Goal: Information Seeking & Learning: Learn about a topic

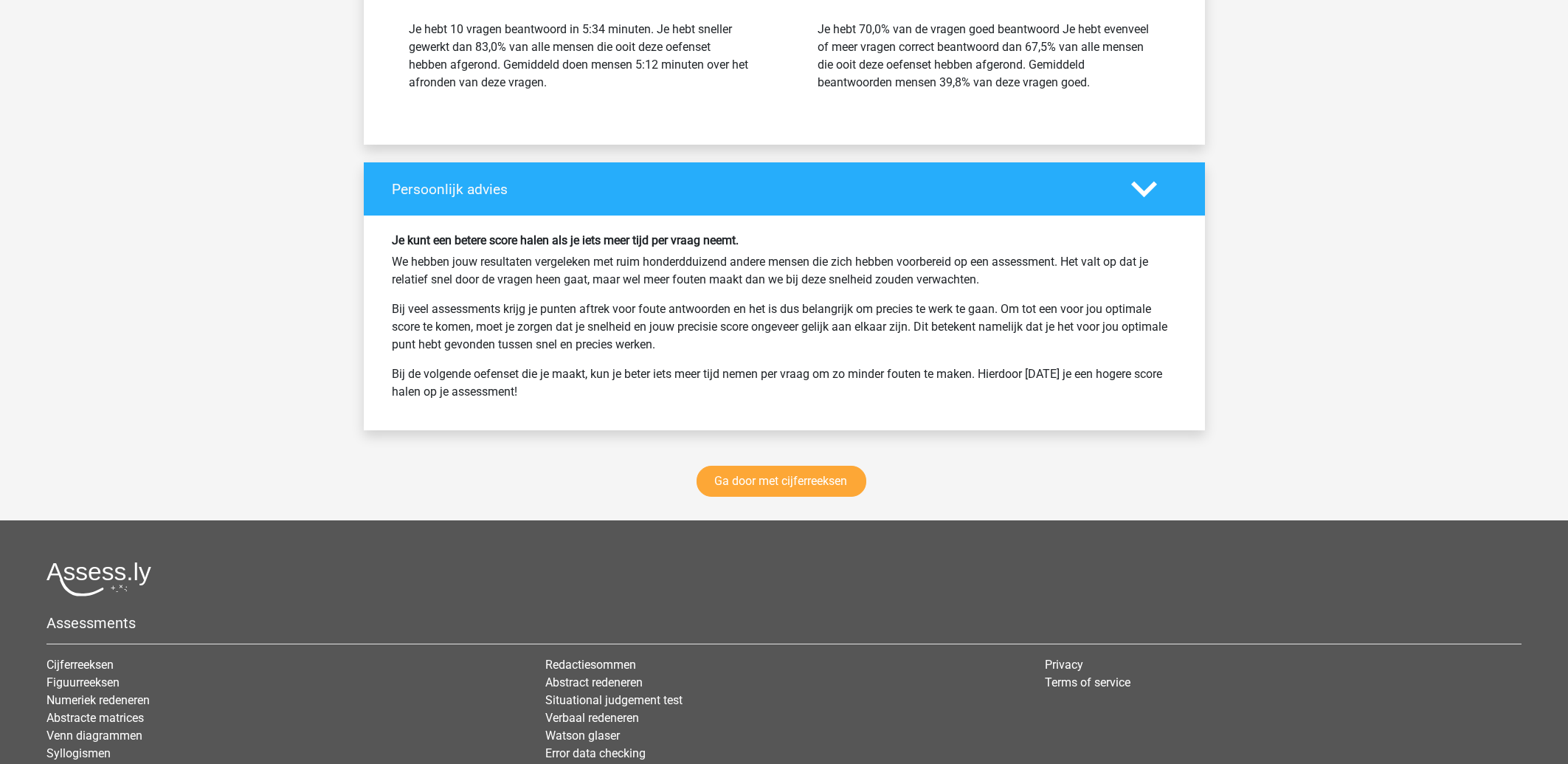
scroll to position [1819, 0]
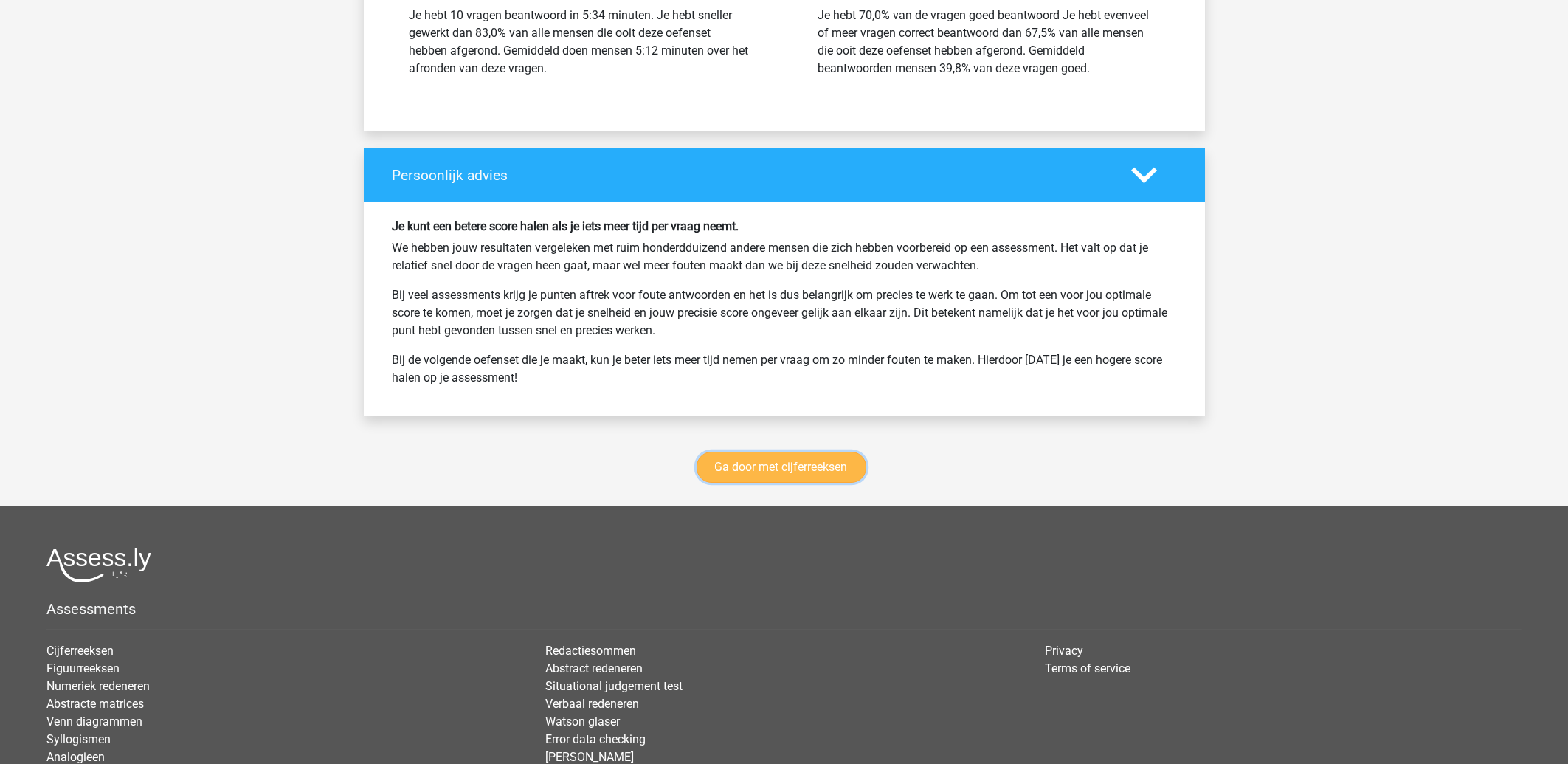
click at [758, 474] on link "Ga door met cijferreeksen" at bounding box center [781, 467] width 170 height 31
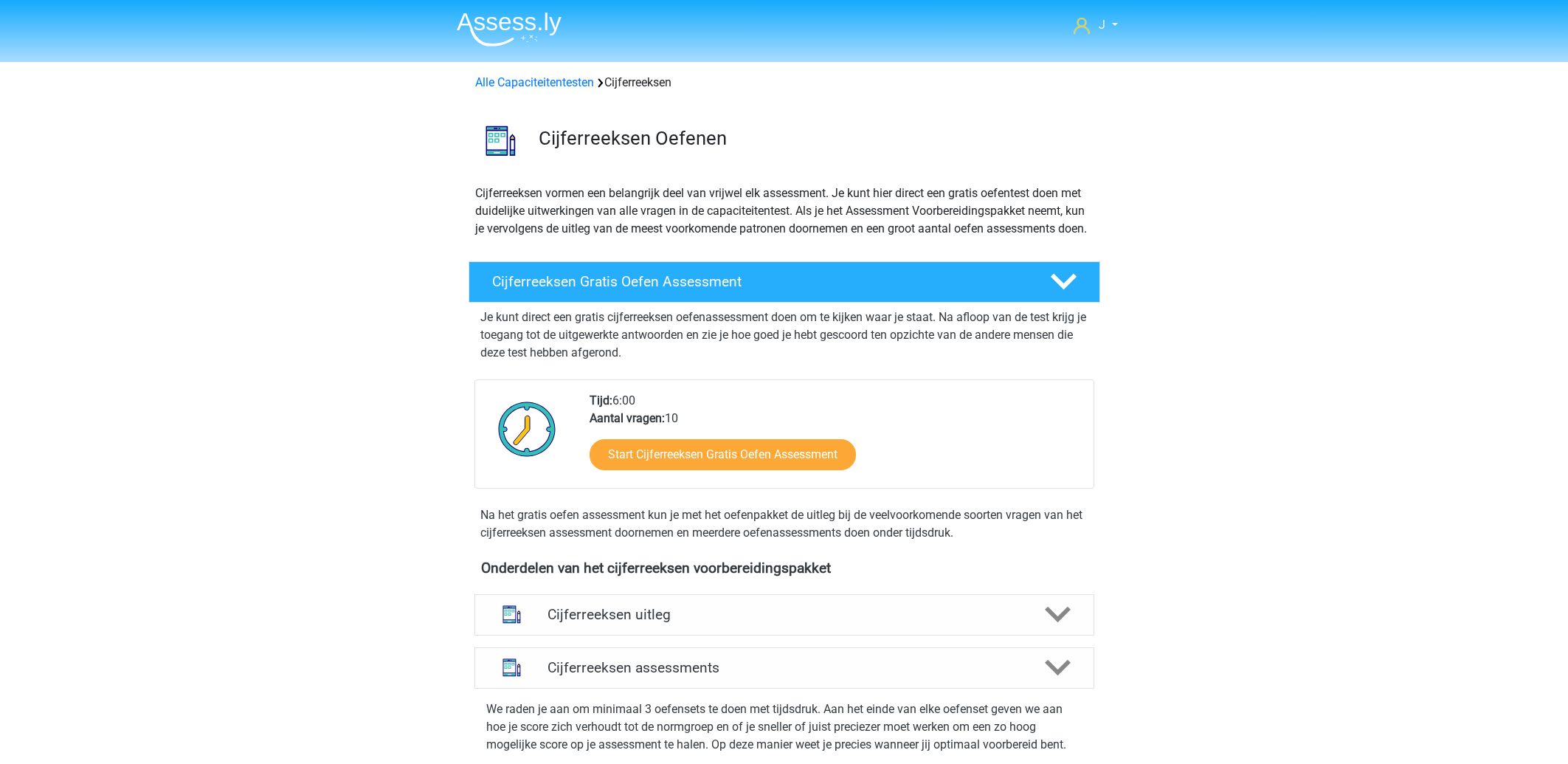
scroll to position [659, 0]
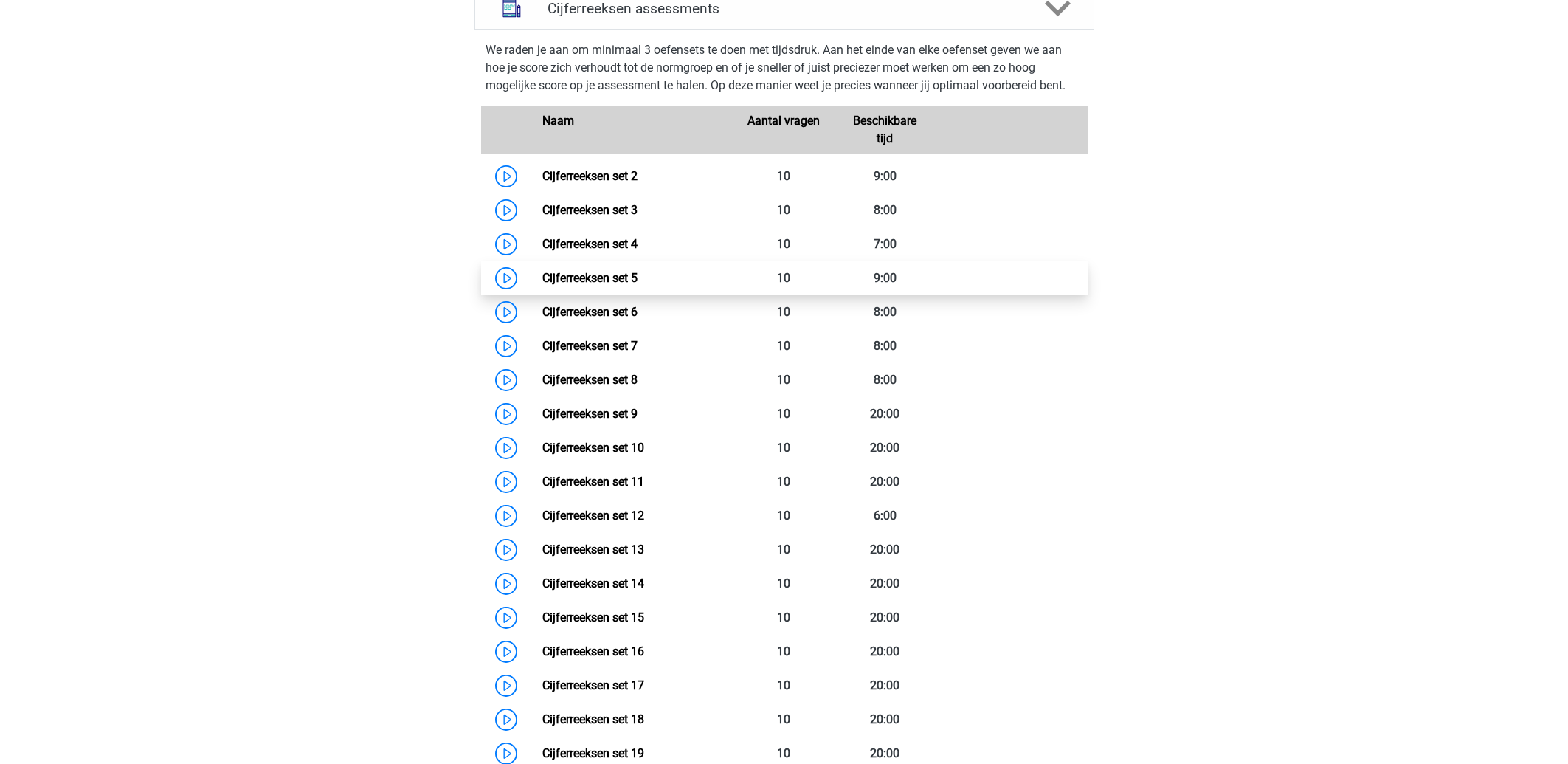
click at [566, 285] on link "Cijferreeksen set 5" at bounding box center [590, 278] width 95 height 14
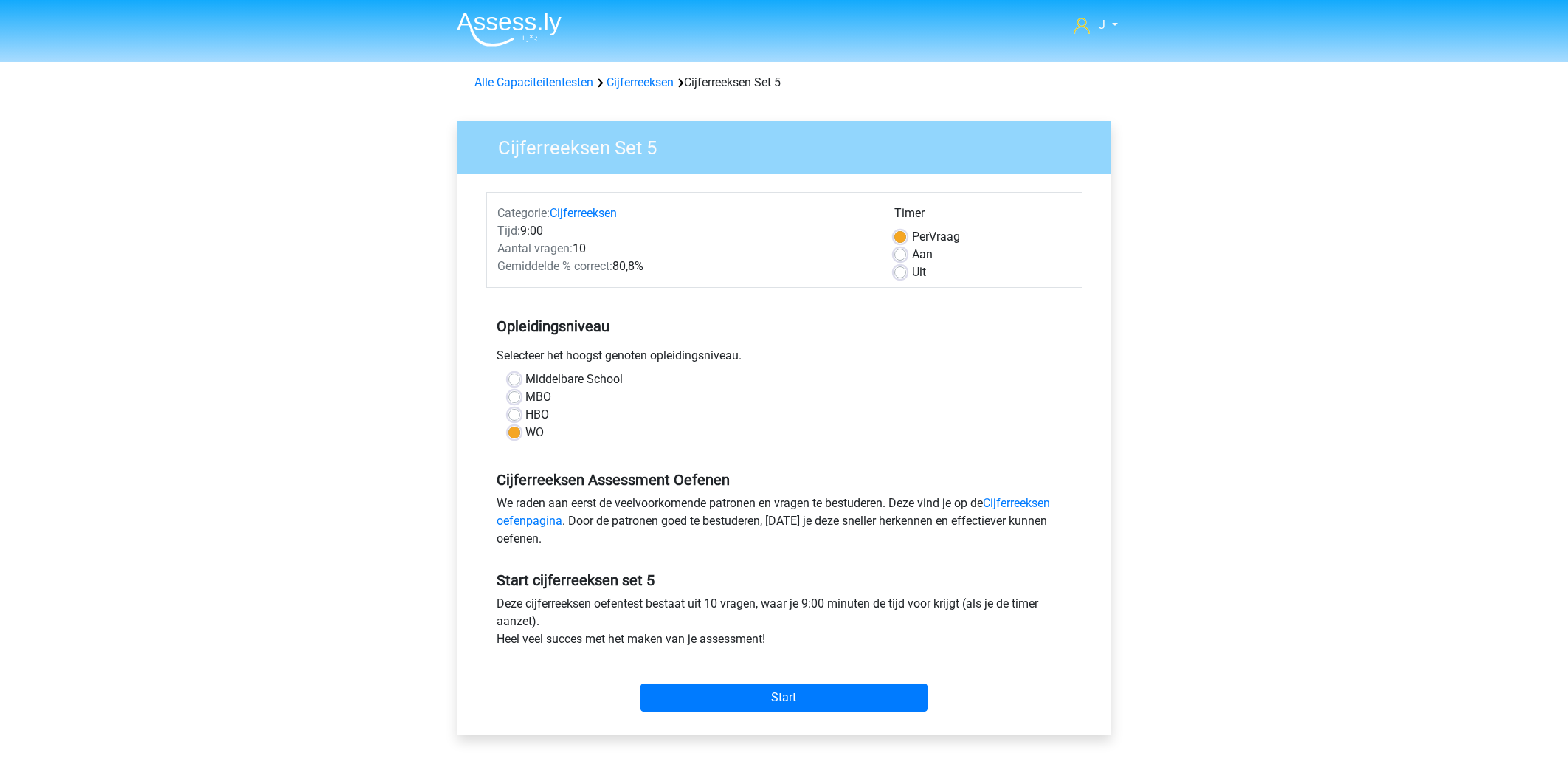
click at [756, 712] on div "Start" at bounding box center [784, 685] width 596 height 63
click at [761, 701] on input "Start" at bounding box center [783, 697] width 287 height 28
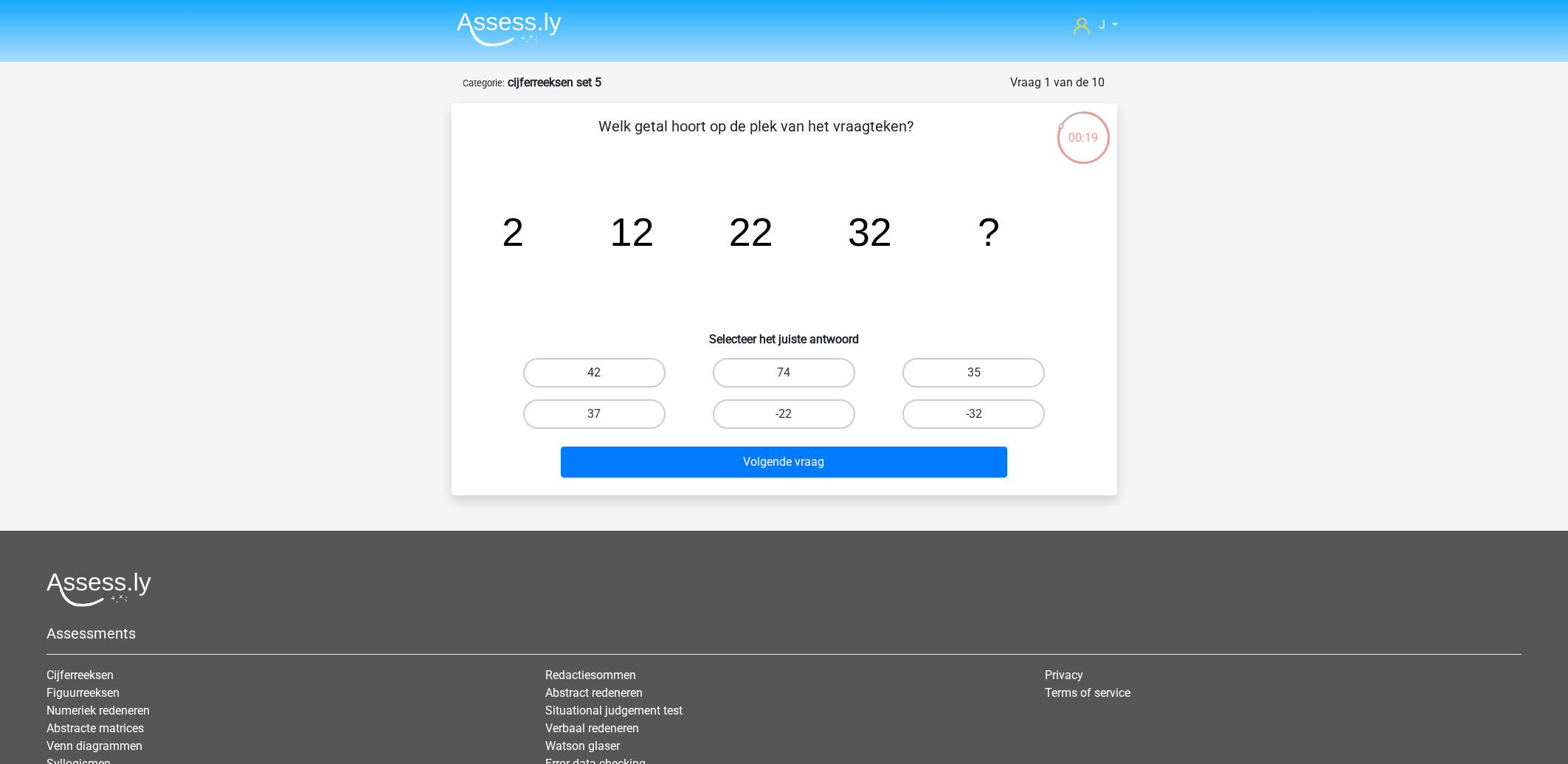
click at [602, 372] on label "42" at bounding box center [595, 373] width 142 height 30
click at [602, 373] on input "42" at bounding box center [599, 377] width 9 height 9
radio input "true"
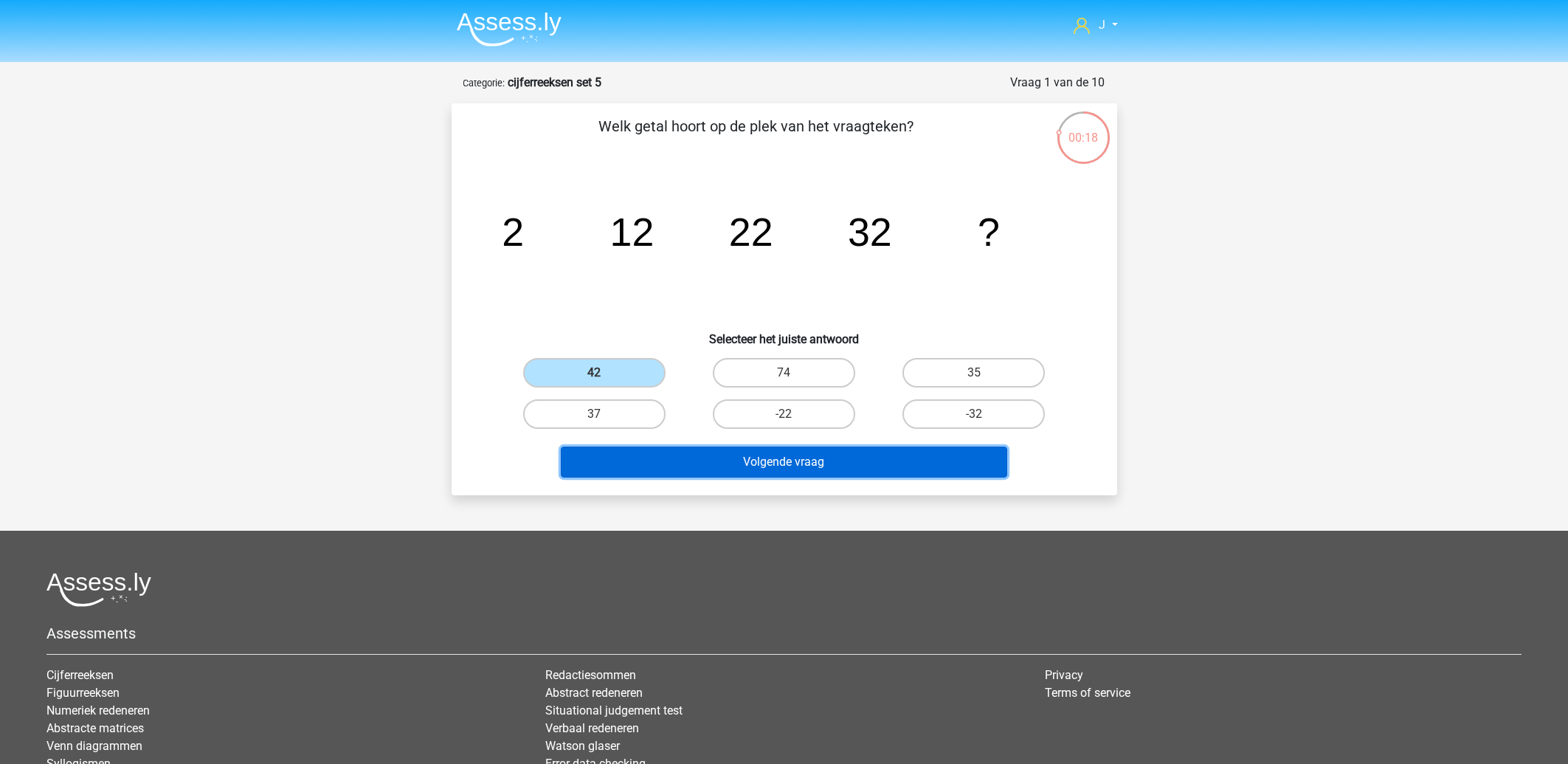
click at [656, 459] on button "Volgende vraag" at bounding box center [784, 462] width 446 height 31
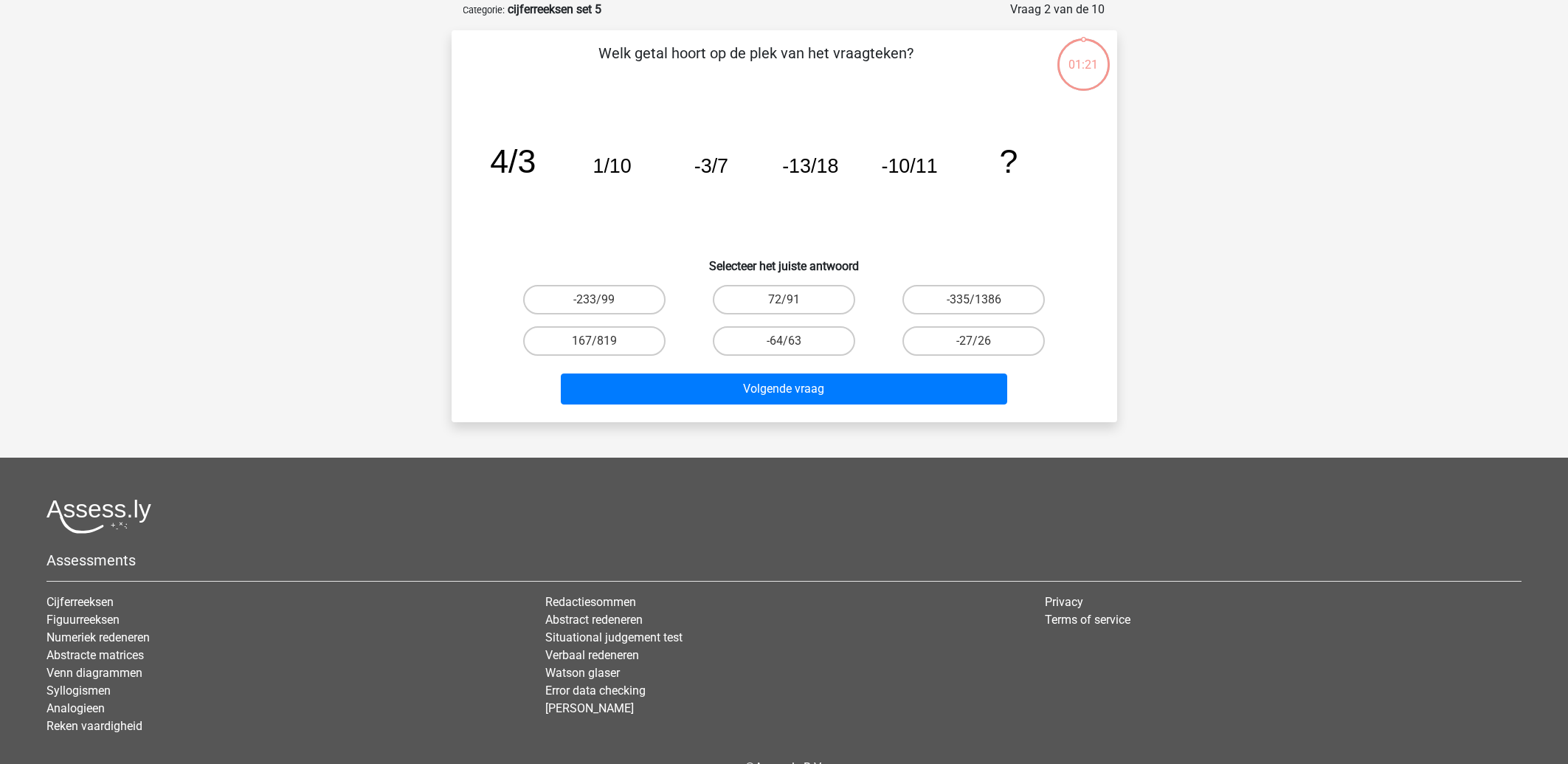
scroll to position [74, 0]
click at [958, 341] on label "-27/26" at bounding box center [973, 341] width 142 height 30
click at [974, 341] on input "-27/26" at bounding box center [979, 345] width 9 height 9
radio input "true"
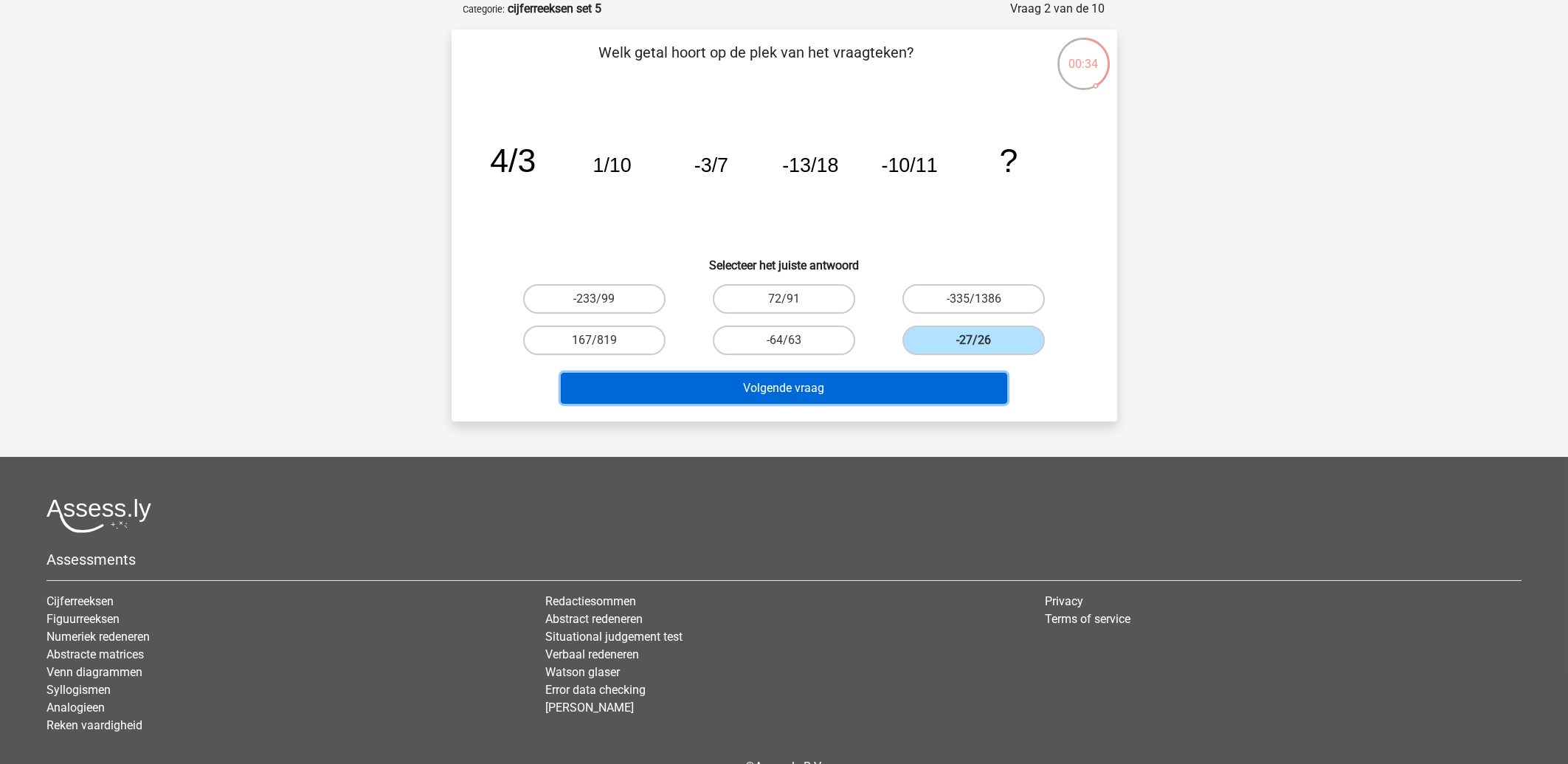
click at [827, 391] on button "Volgende vraag" at bounding box center [784, 388] width 446 height 31
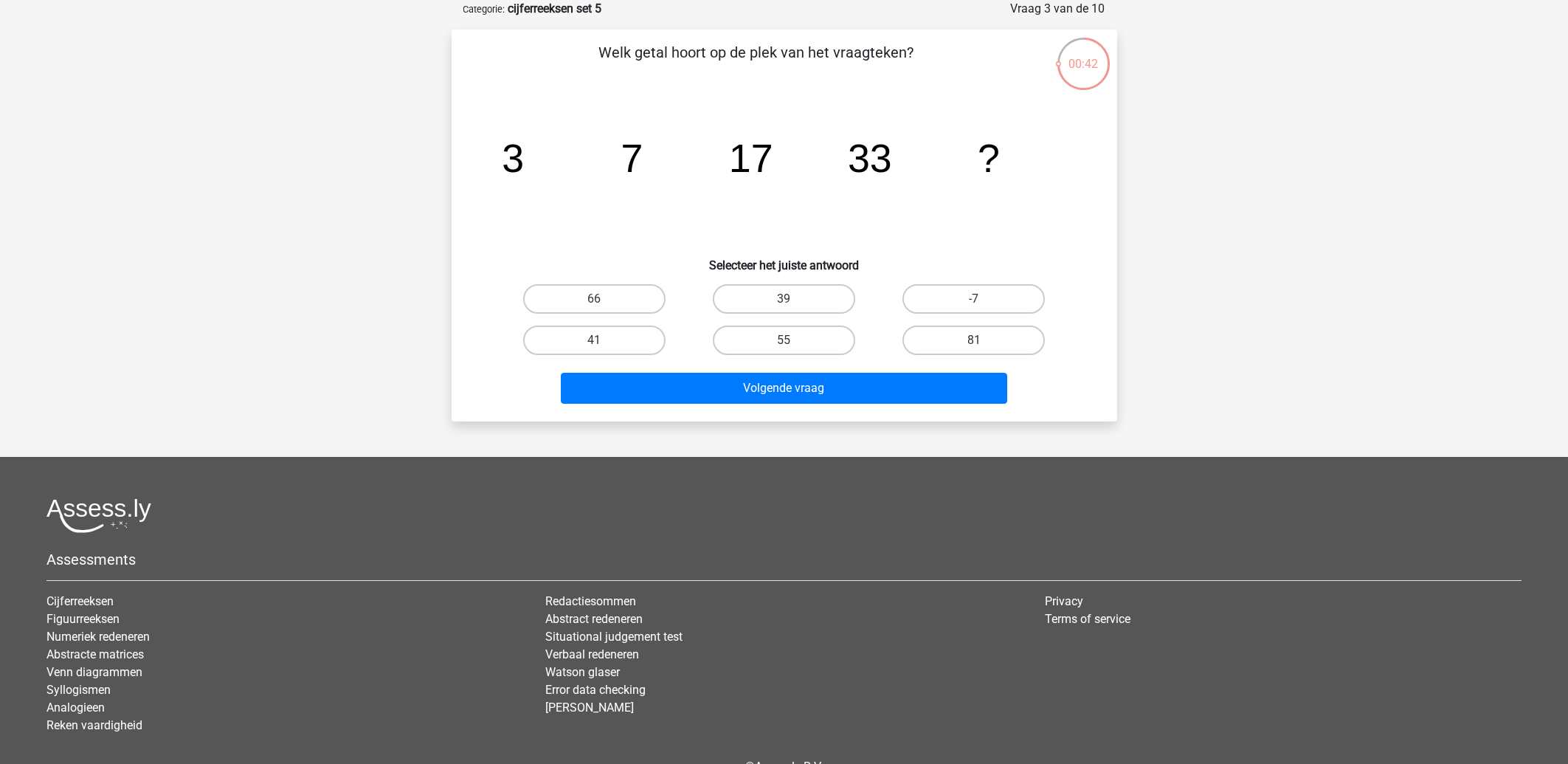
click at [784, 341] on input "55" at bounding box center [788, 345] width 9 height 9
radio input "true"
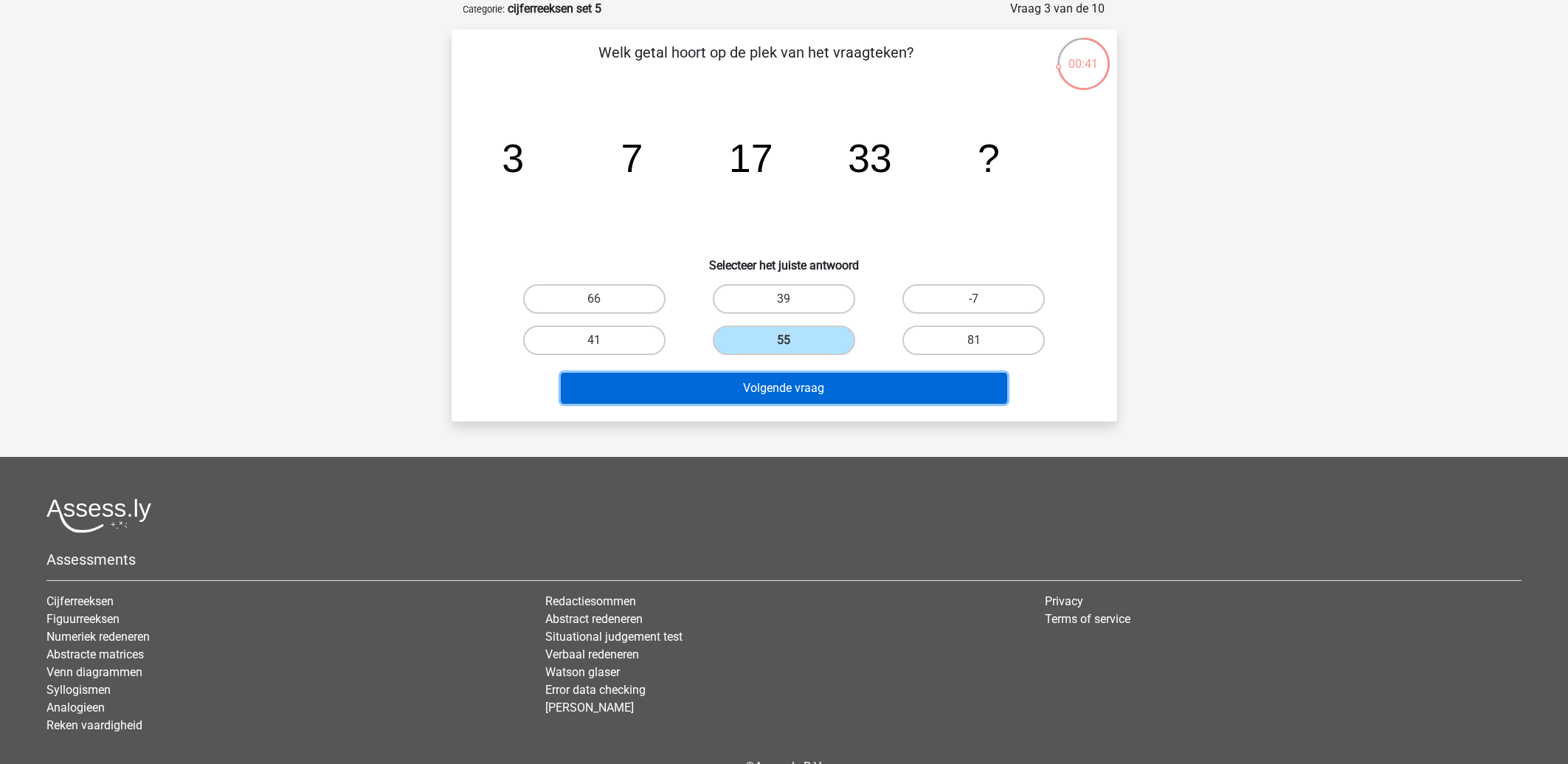
click at [744, 398] on button "Volgende vraag" at bounding box center [784, 388] width 446 height 31
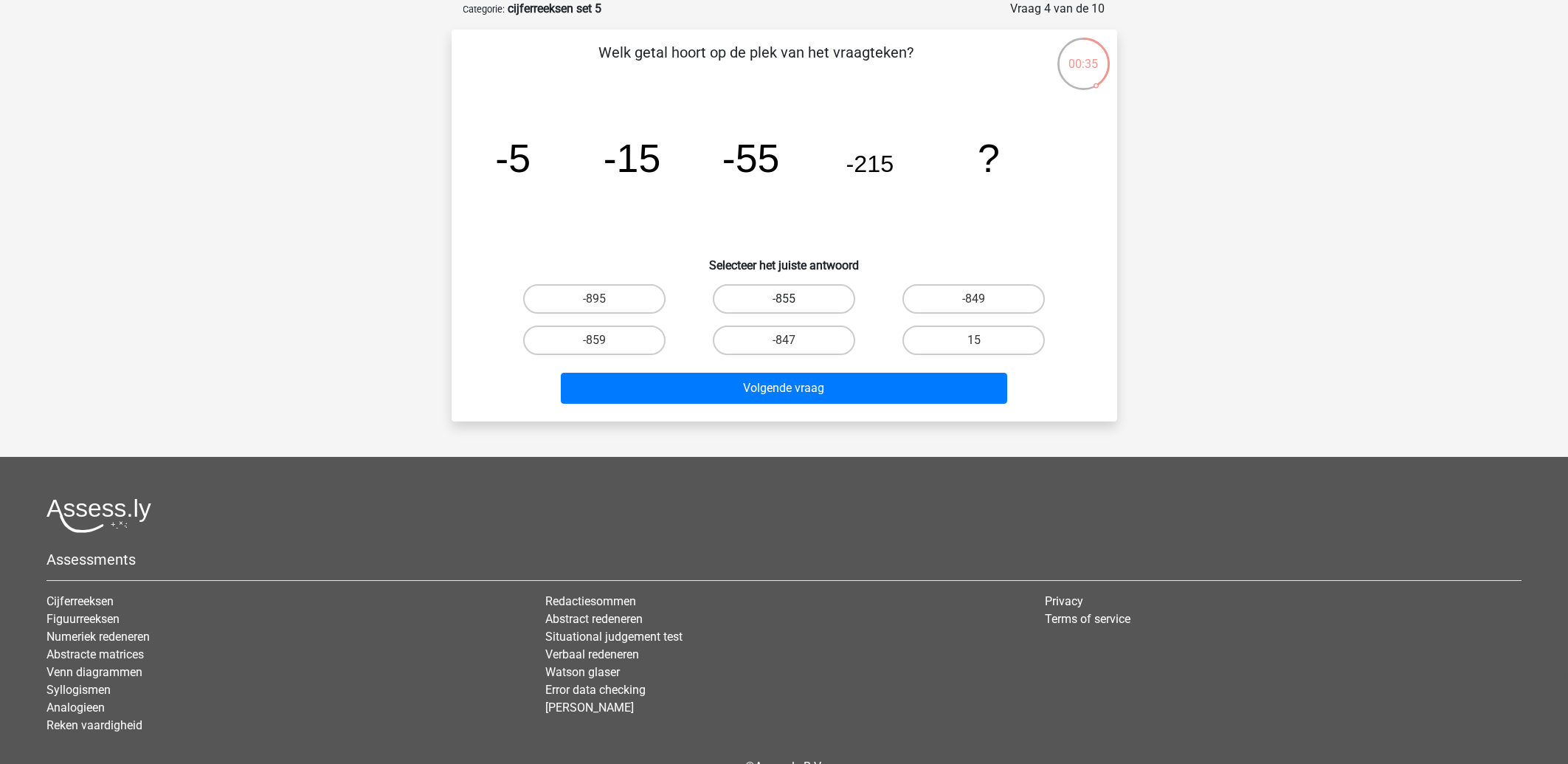
click at [816, 294] on label "-855" at bounding box center [784, 299] width 142 height 30
click at [793, 299] on input "-855" at bounding box center [788, 304] width 9 height 9
radio input "true"
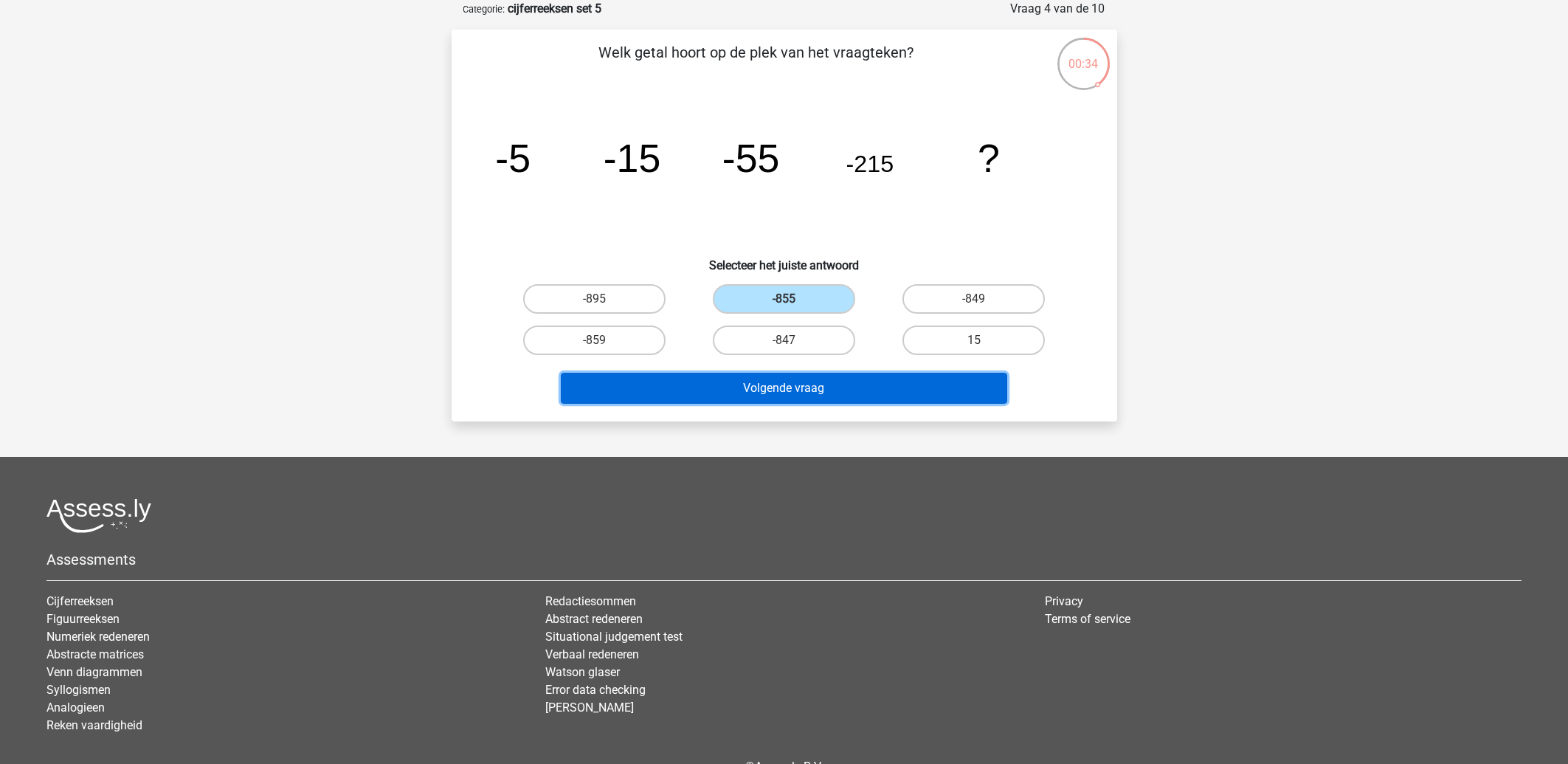
click at [782, 382] on button "Volgende vraag" at bounding box center [784, 388] width 446 height 31
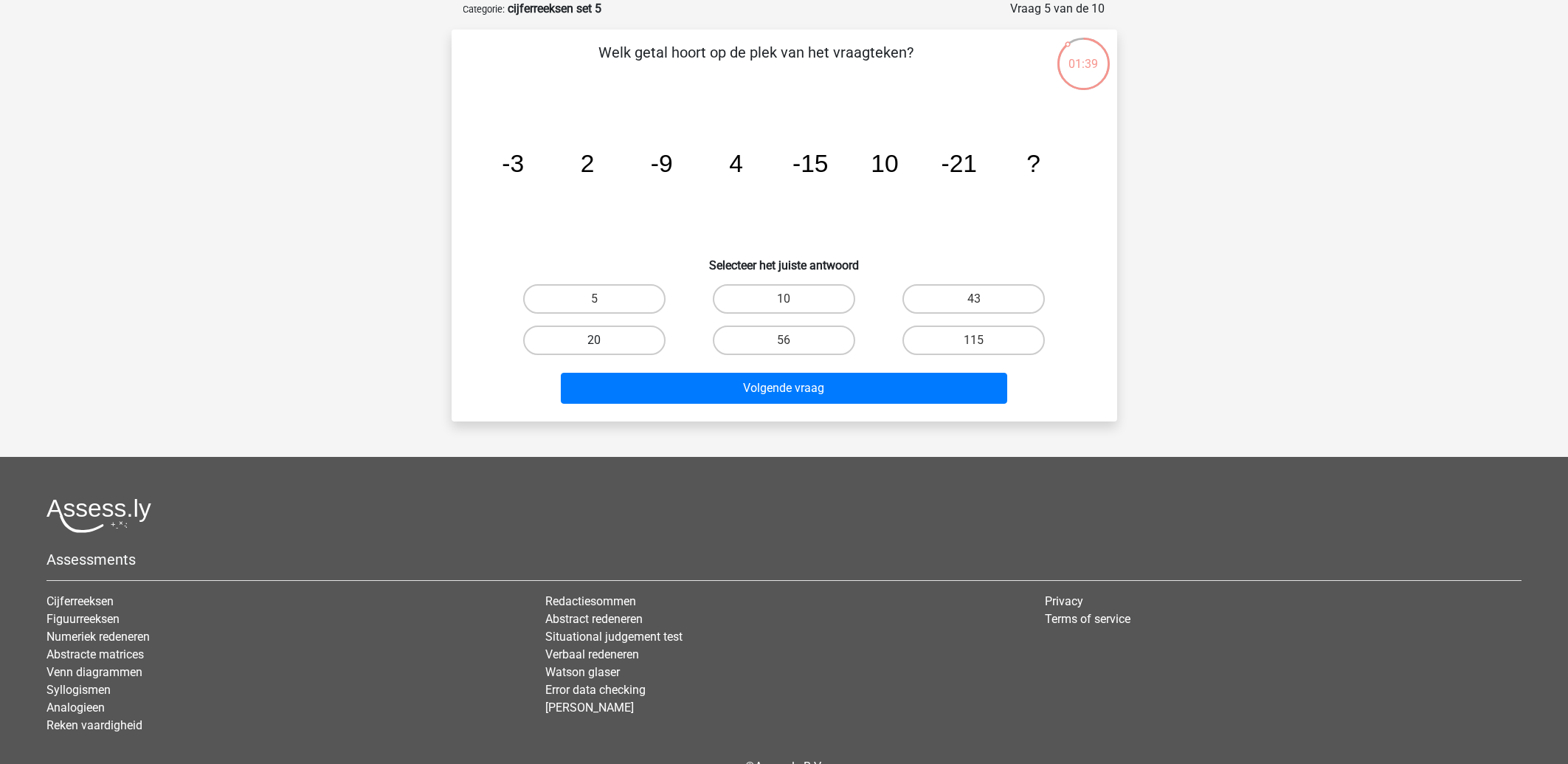
click at [599, 333] on label "20" at bounding box center [595, 341] width 142 height 30
click at [599, 341] on input "20" at bounding box center [599, 345] width 9 height 9
radio input "true"
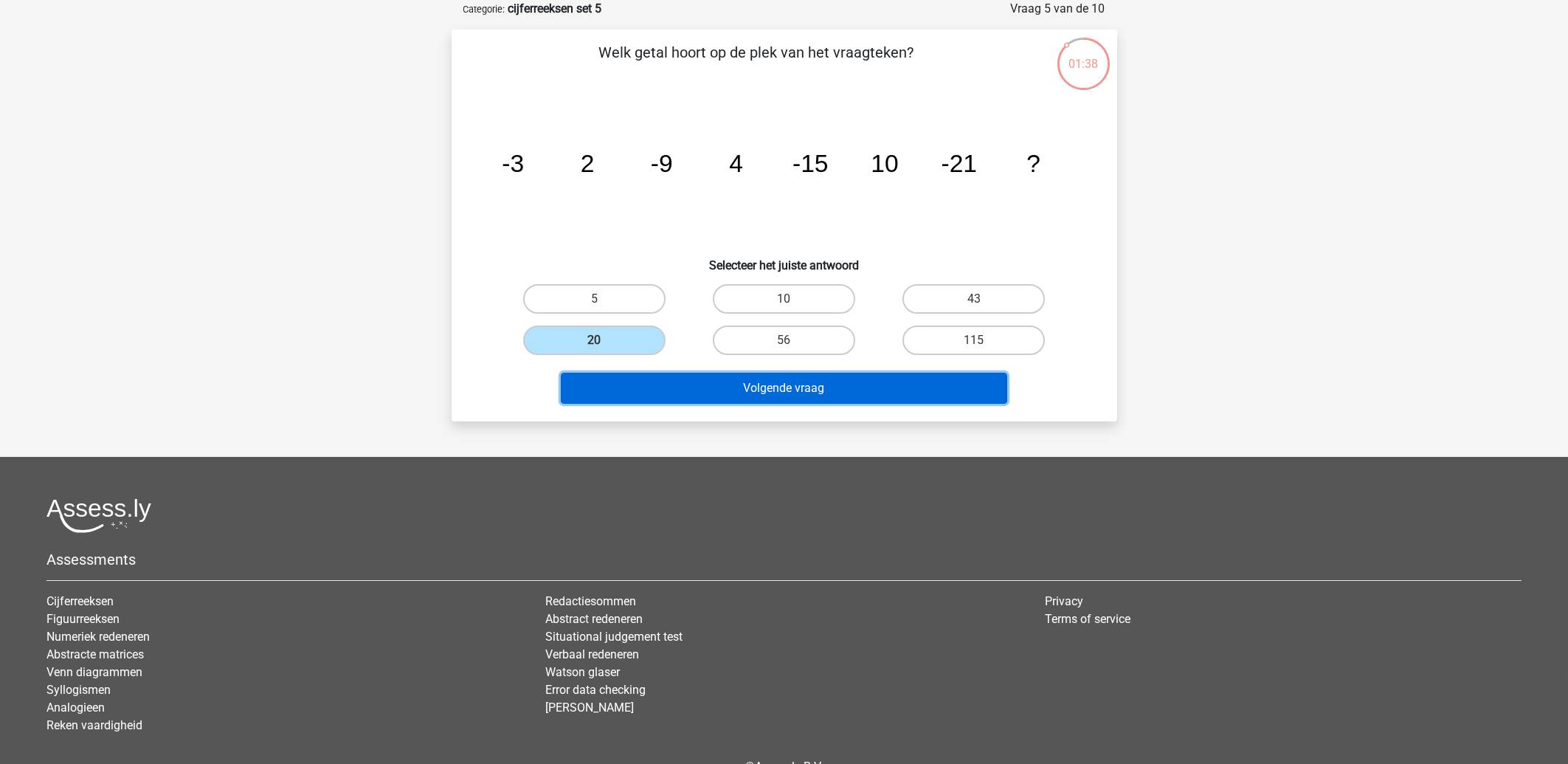
click at [656, 384] on button "Volgende vraag" at bounding box center [784, 388] width 446 height 31
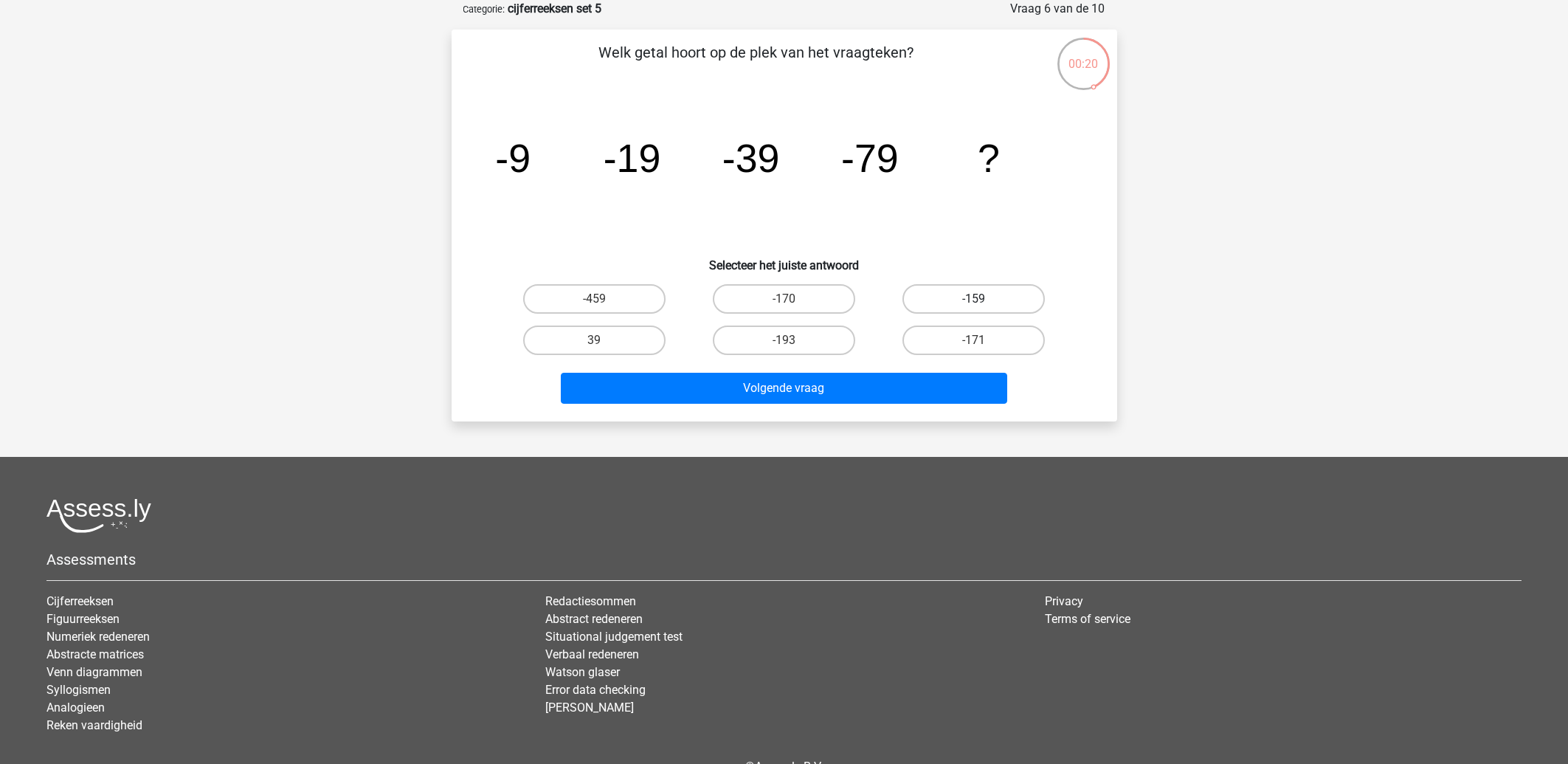
drag, startPoint x: 997, startPoint y: 280, endPoint x: 990, endPoint y: 290, distance: 12.2
click at [996, 283] on div "-159" at bounding box center [973, 298] width 189 height 41
click at [984, 294] on label "-159" at bounding box center [973, 299] width 142 height 30
click at [984, 299] on input "-159" at bounding box center [979, 304] width 9 height 9
radio input "true"
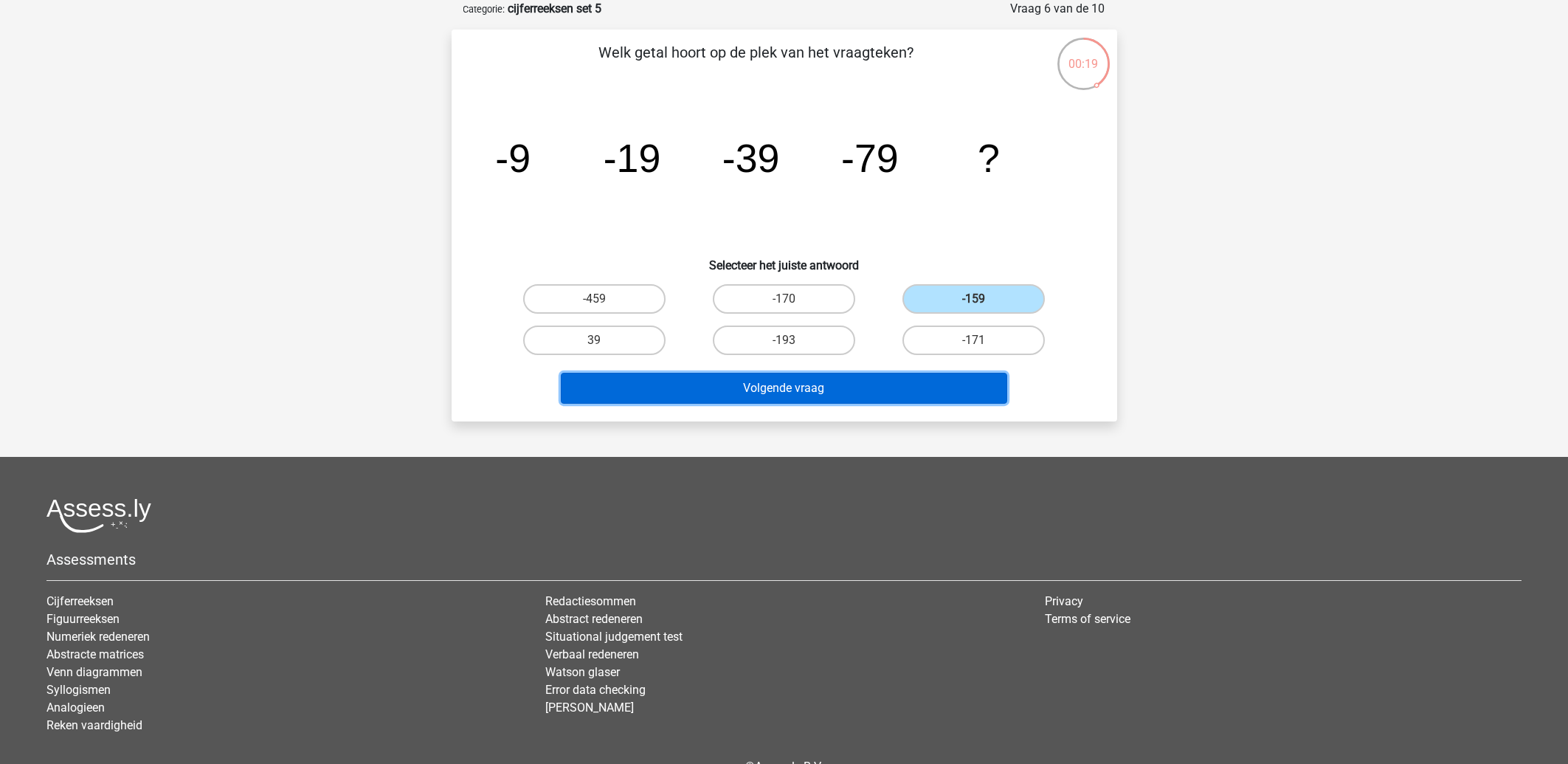
click at [798, 386] on button "Volgende vraag" at bounding box center [784, 388] width 446 height 31
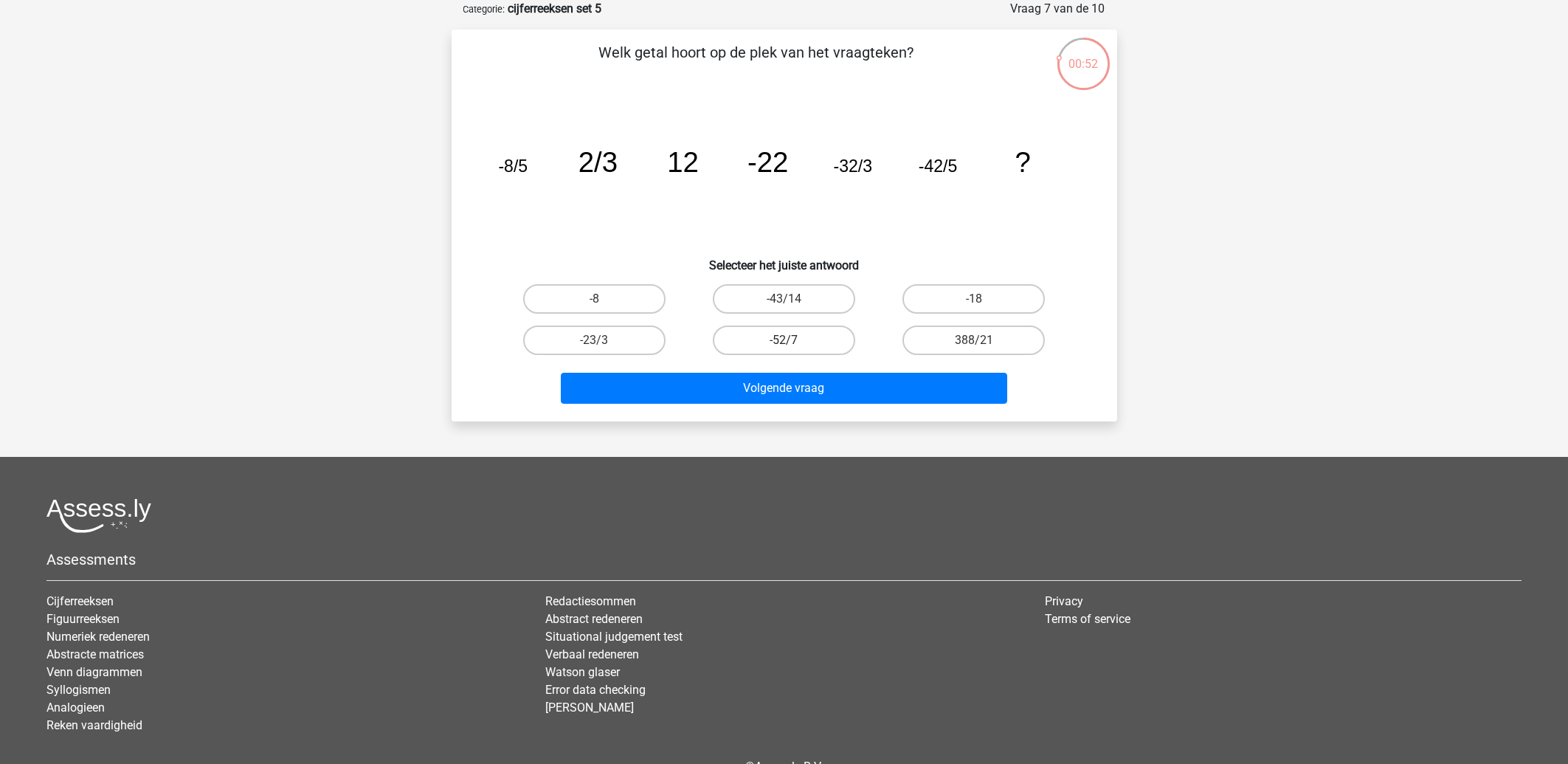
click at [772, 343] on label "-52/7" at bounding box center [784, 341] width 142 height 30
click at [783, 343] on input "-52/7" at bounding box center [788, 345] width 9 height 9
radio input "true"
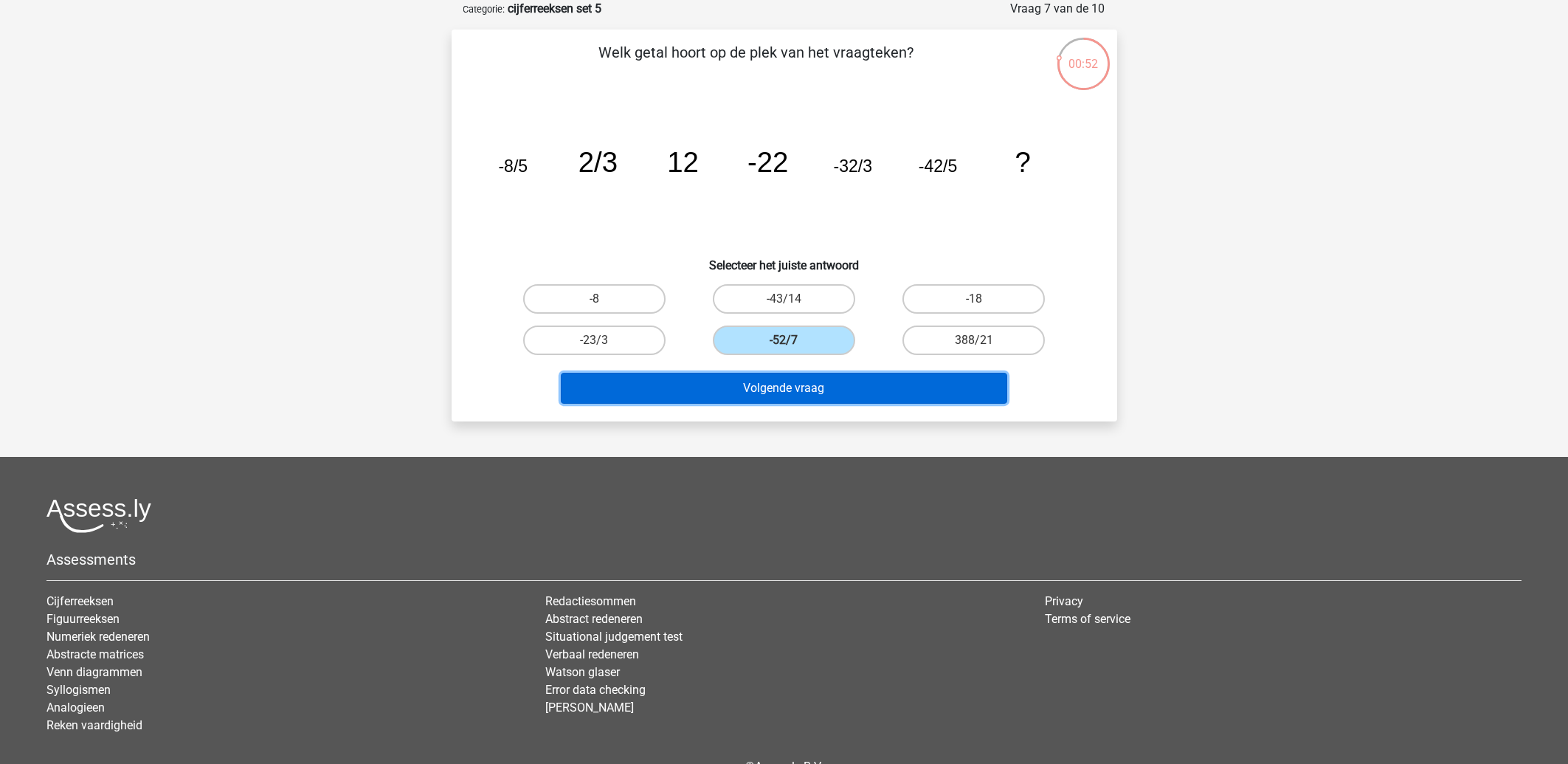
click at [749, 384] on button "Volgende vraag" at bounding box center [784, 388] width 446 height 31
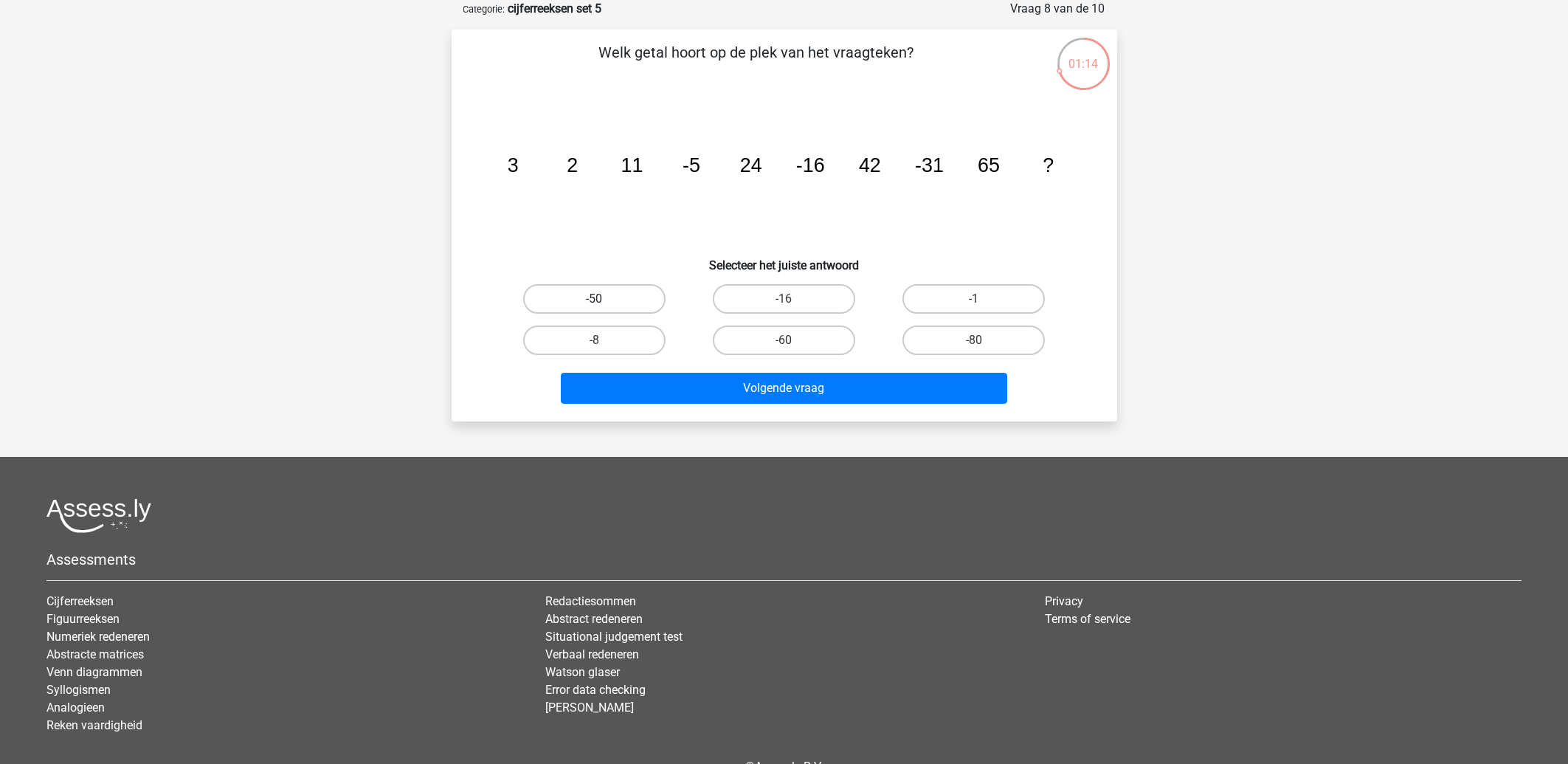
click at [599, 290] on label "-50" at bounding box center [595, 299] width 142 height 30
click at [599, 299] on input "-50" at bounding box center [599, 304] width 9 height 9
radio input "true"
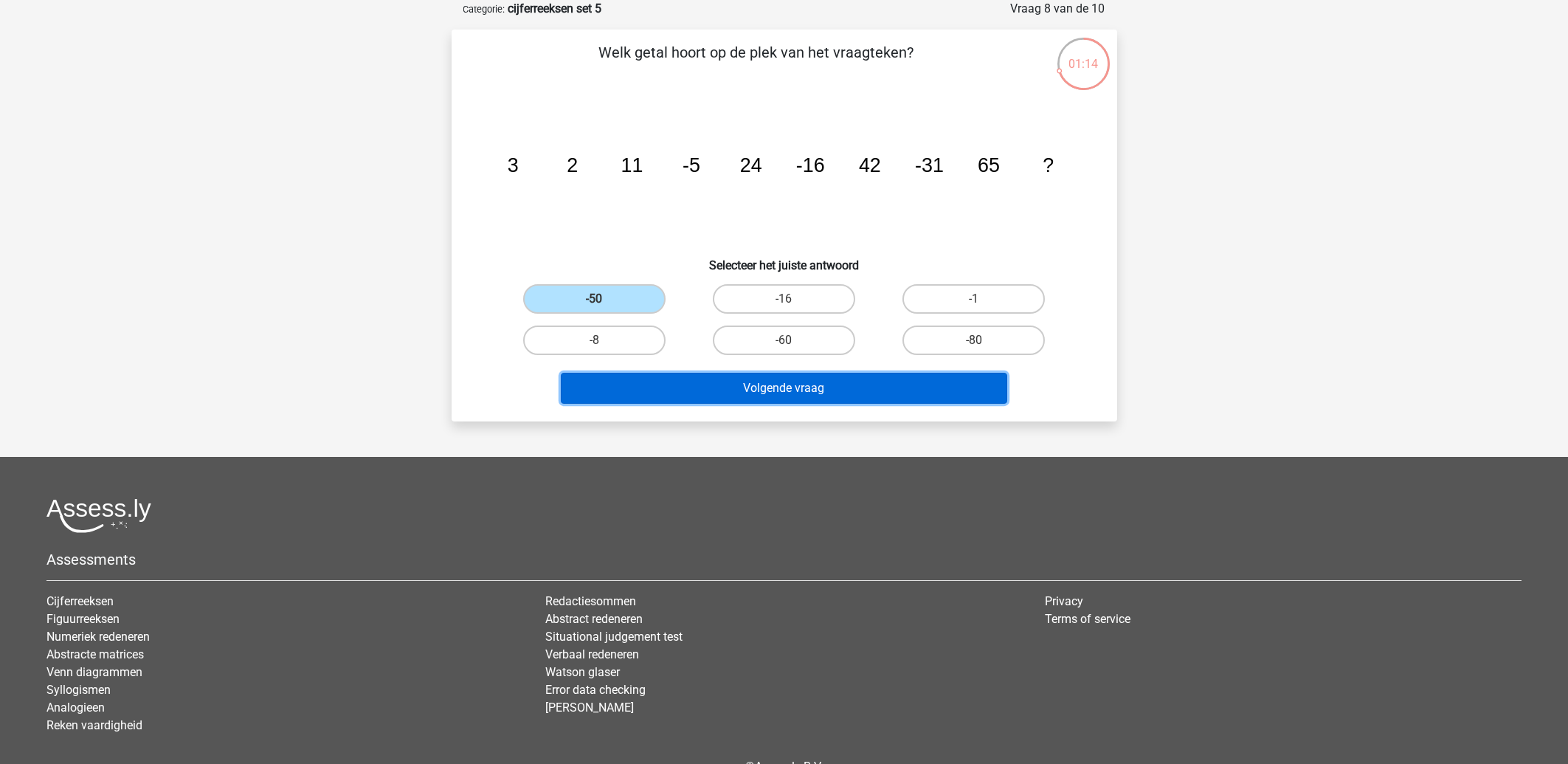
click at [747, 391] on button "Volgende vraag" at bounding box center [784, 388] width 446 height 31
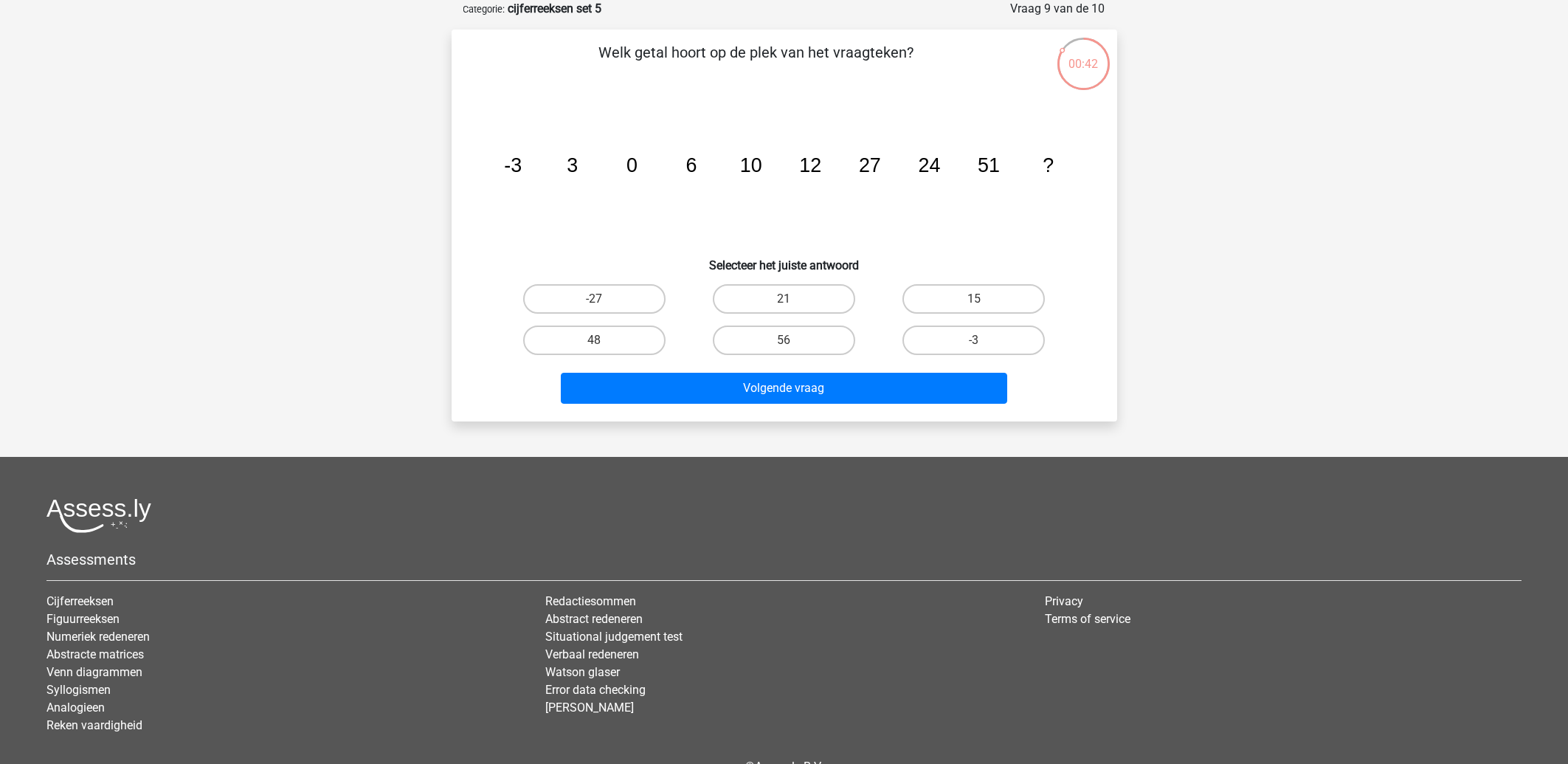
click at [602, 346] on input "48" at bounding box center [599, 345] width 9 height 9
radio input "true"
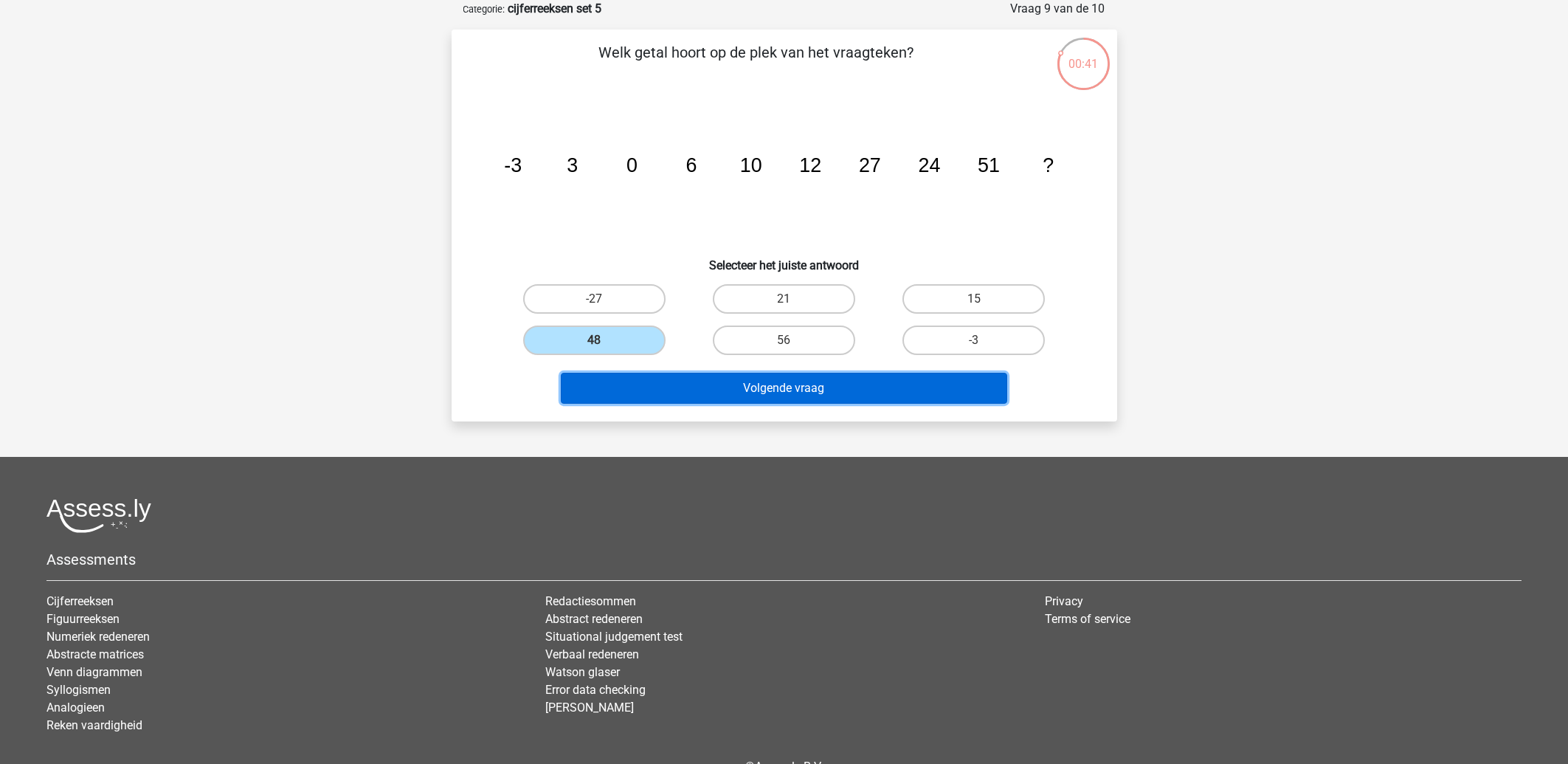
click at [610, 381] on button "Volgende vraag" at bounding box center [784, 388] width 446 height 31
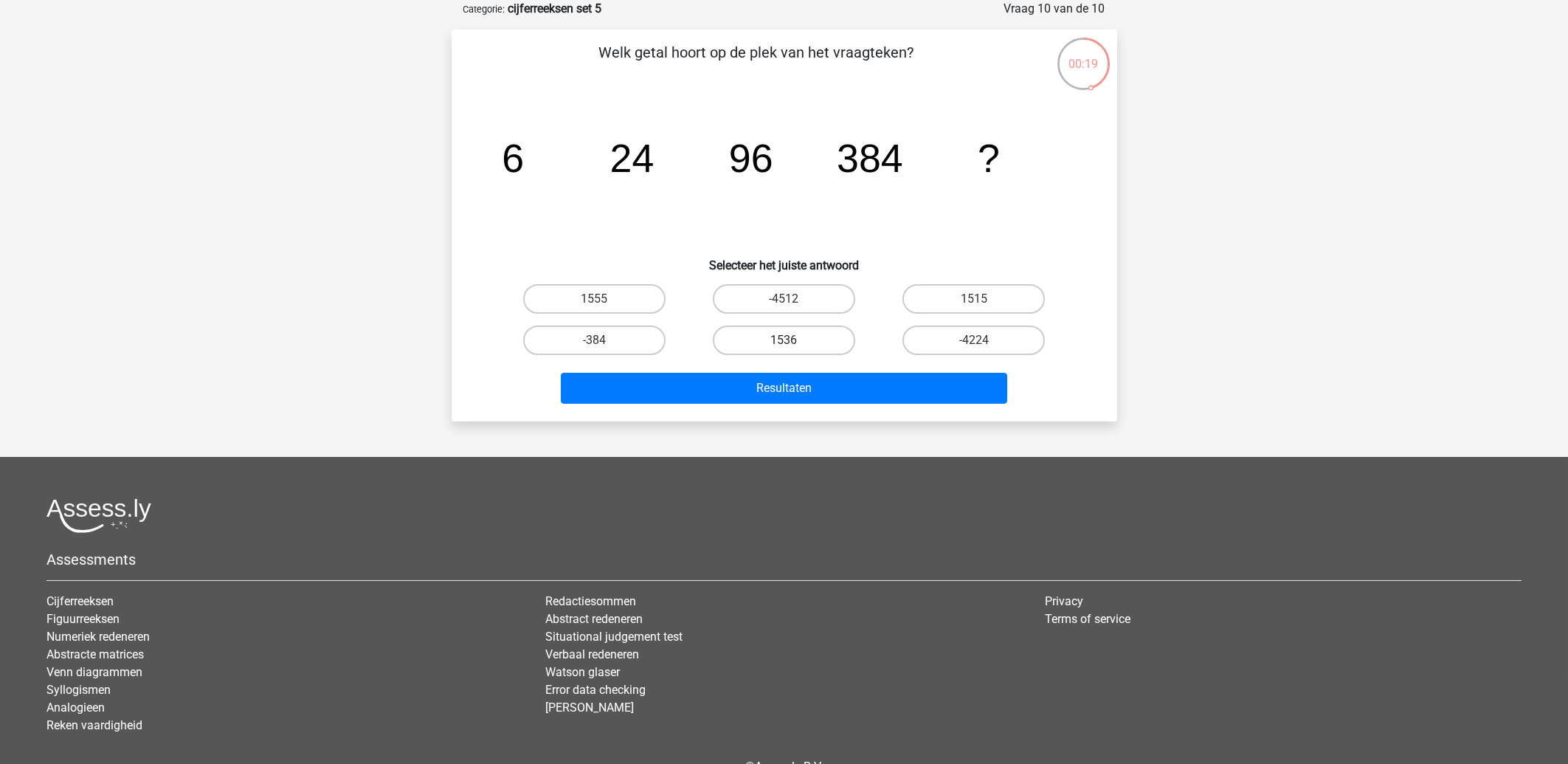
click at [777, 333] on label "1536" at bounding box center [784, 341] width 142 height 30
click at [783, 341] on input "1536" at bounding box center [788, 345] width 9 height 9
radio input "true"
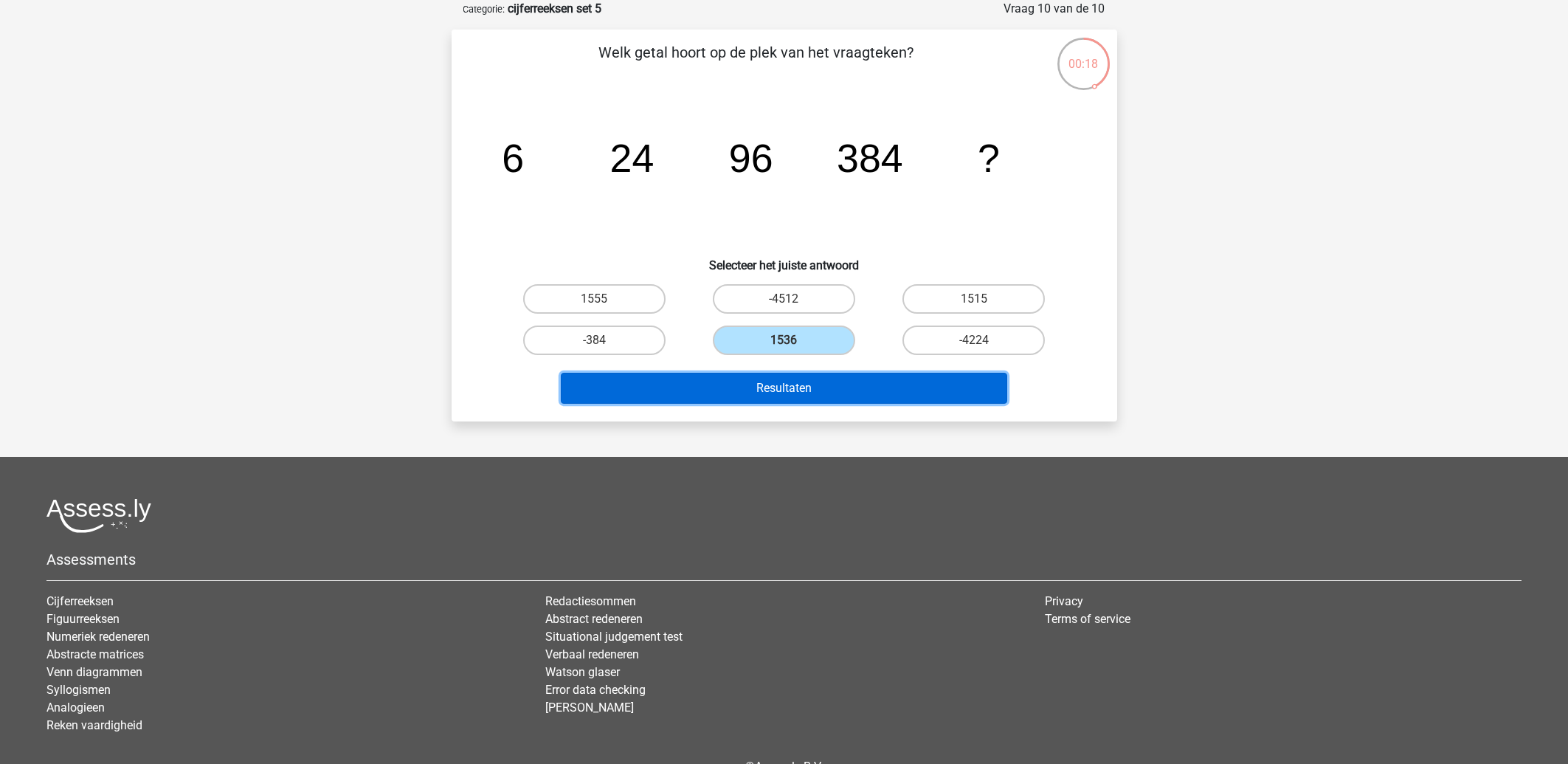
click at [753, 386] on button "Resultaten" at bounding box center [784, 388] width 446 height 31
